Goal: Navigation & Orientation: Find specific page/section

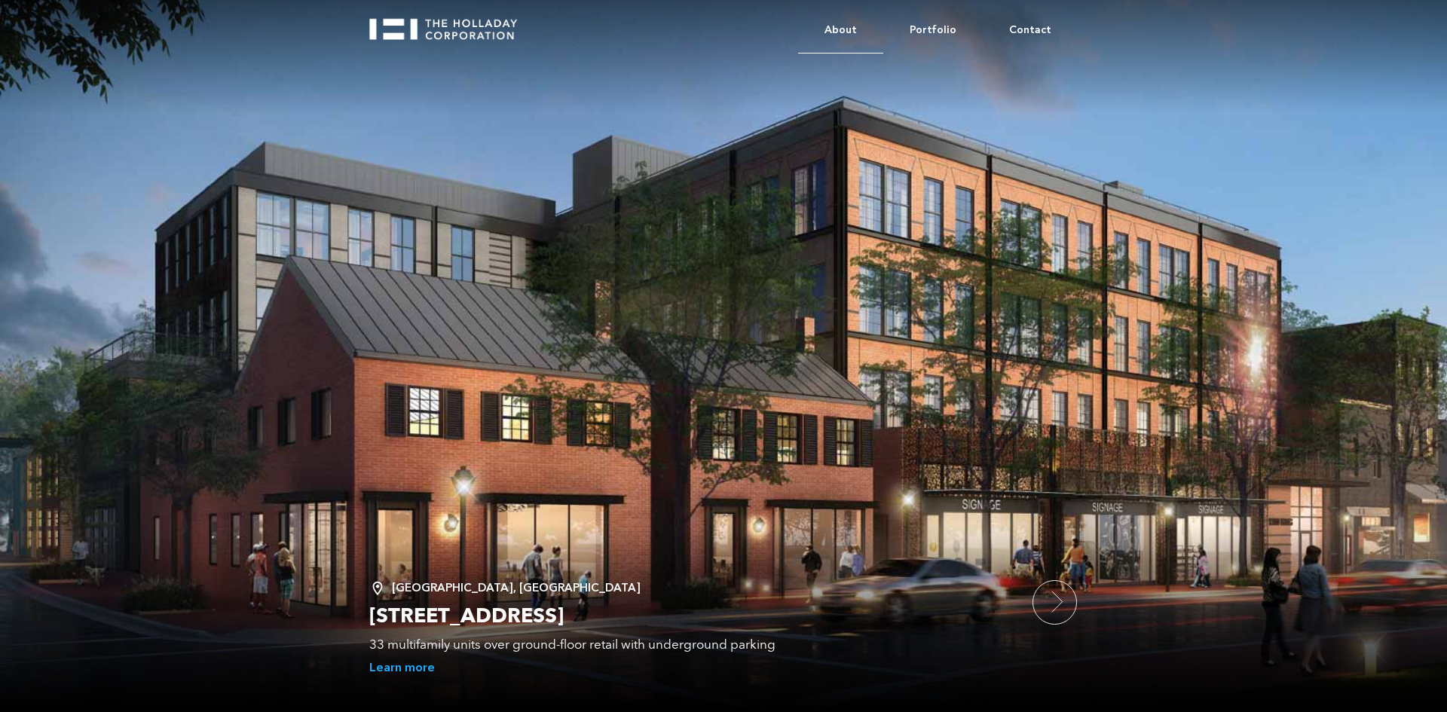
click at [869, 31] on link "About" at bounding box center [840, 31] width 85 height 46
